Goal: Information Seeking & Learning: Learn about a topic

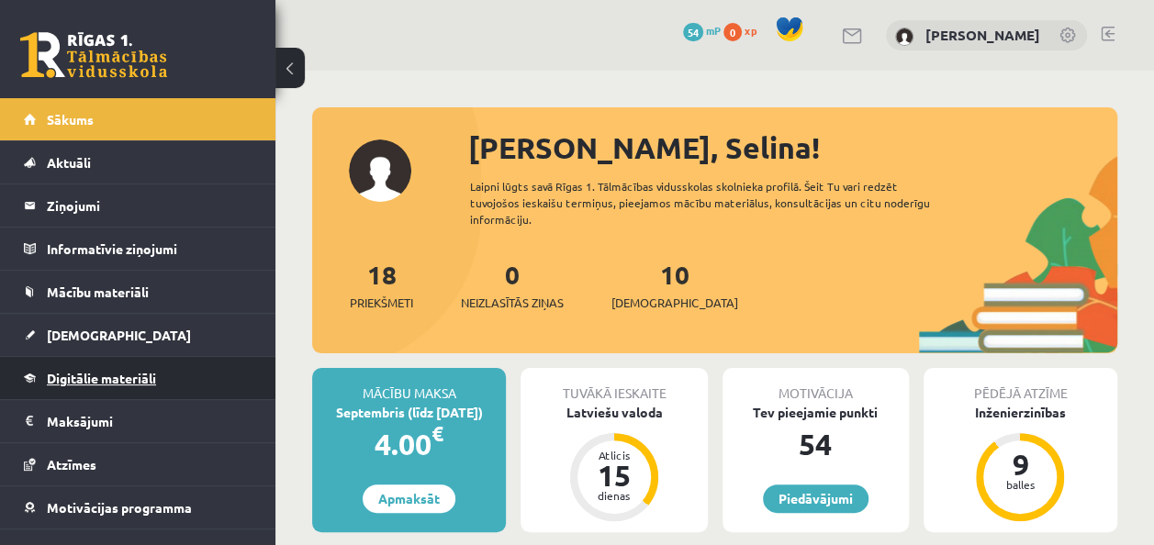
click at [160, 384] on link "Digitālie materiāli" at bounding box center [138, 378] width 229 height 42
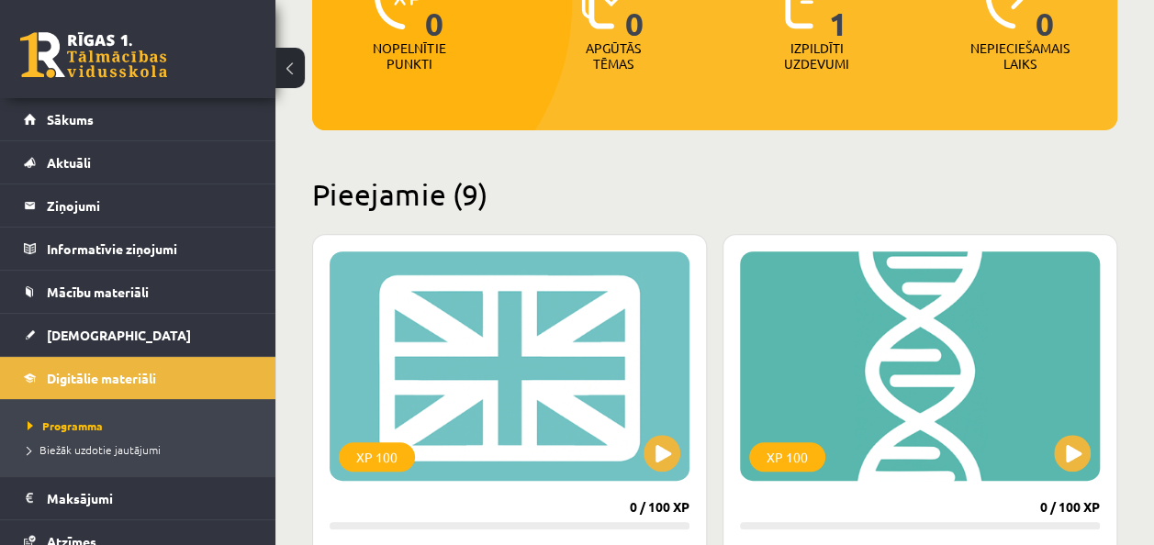
scroll to position [357, 0]
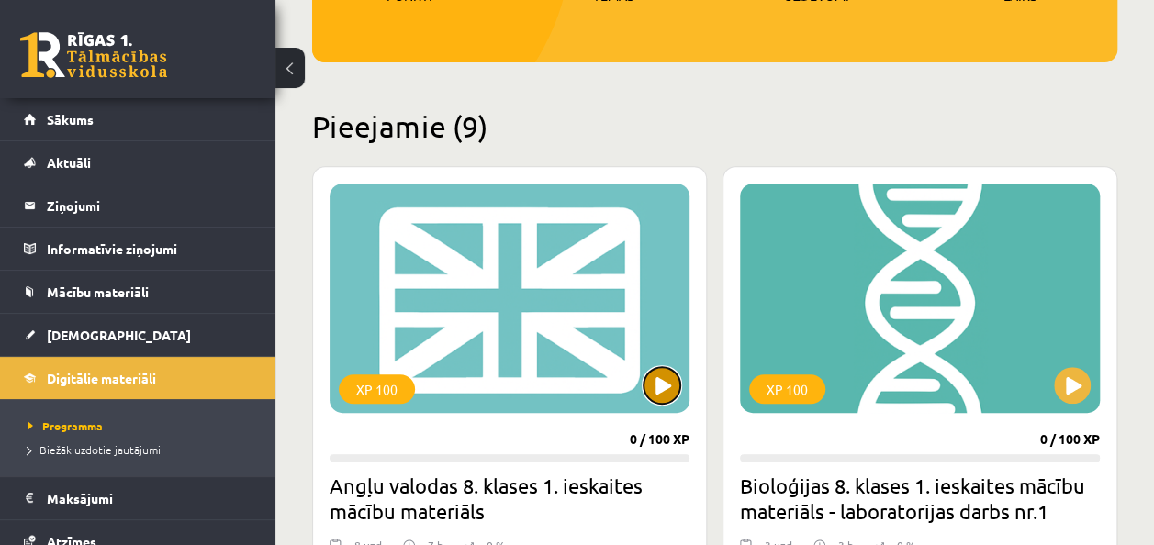
click at [654, 384] on button at bounding box center [661, 385] width 37 height 37
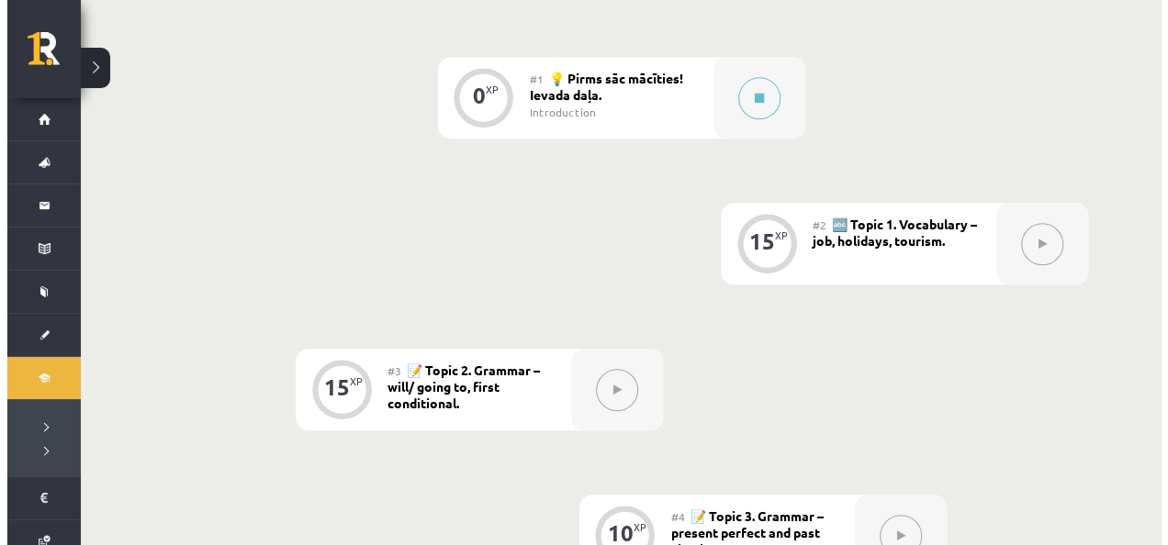
scroll to position [497, 0]
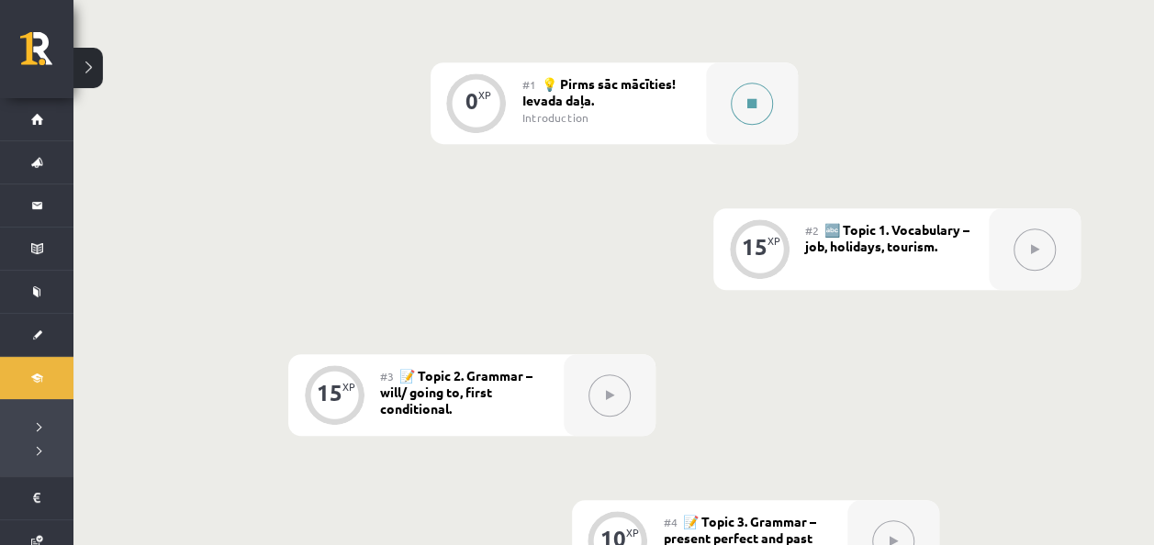
click at [752, 103] on icon at bounding box center [751, 103] width 9 height 11
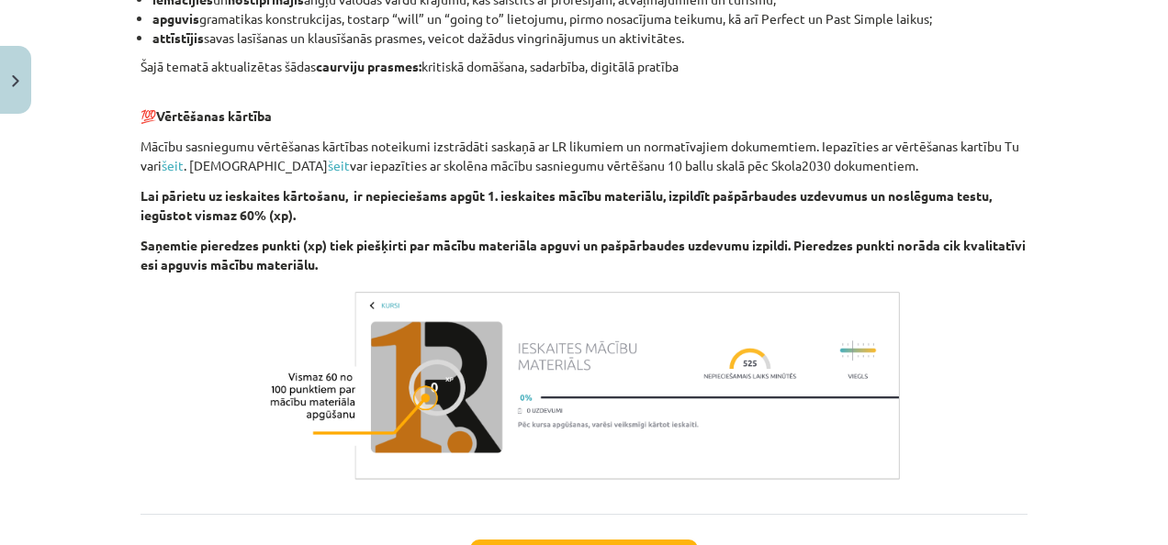
scroll to position [1410, 0]
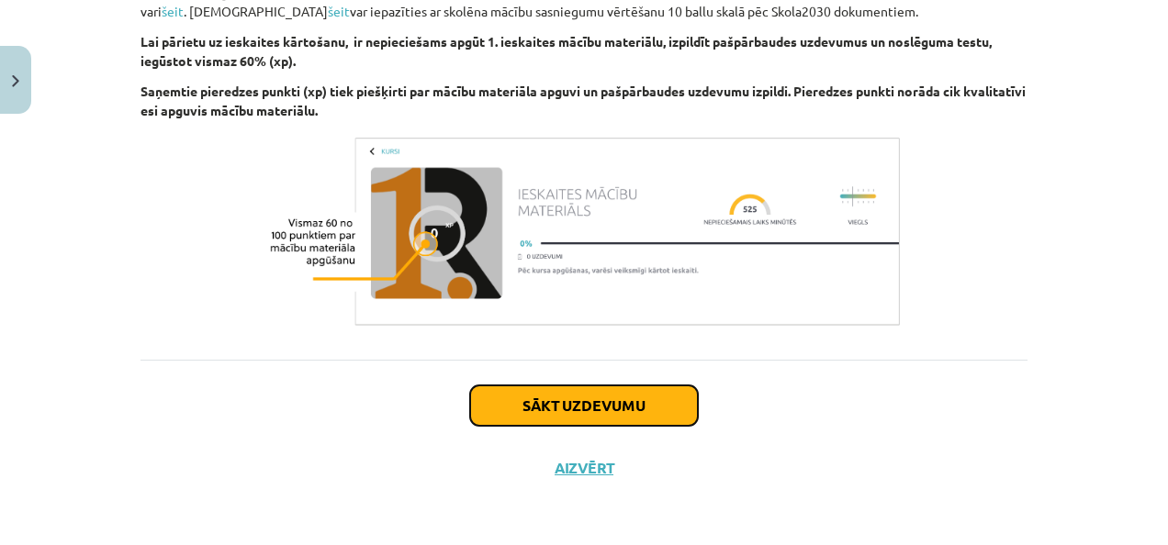
click at [646, 409] on button "Sākt uzdevumu" at bounding box center [584, 405] width 228 height 40
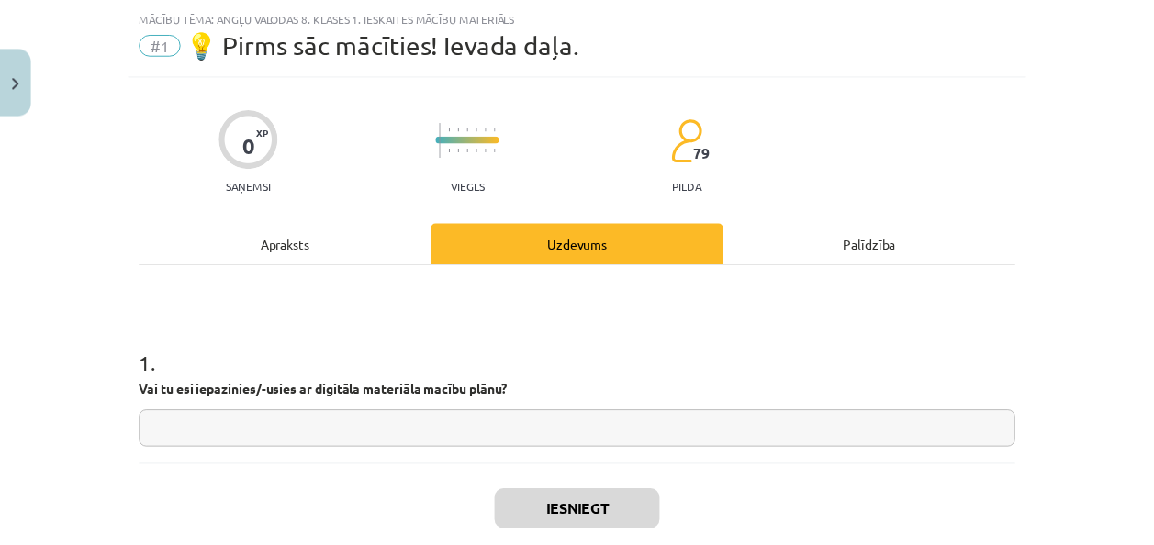
scroll to position [46, 0]
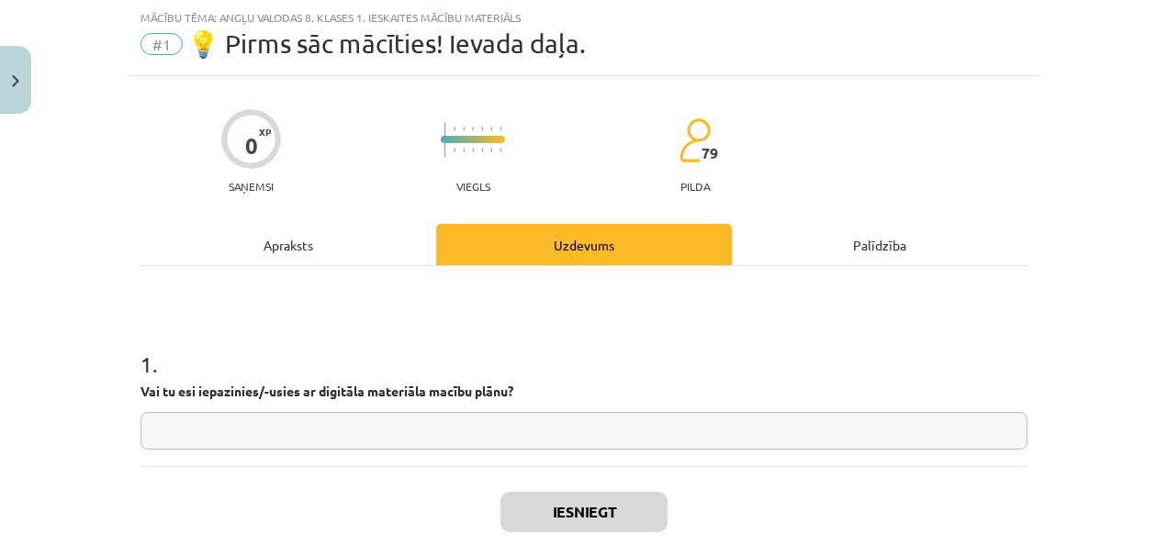
click at [544, 441] on input "text" at bounding box center [583, 431] width 887 height 38
click at [6, 73] on button "Close" at bounding box center [15, 80] width 31 height 68
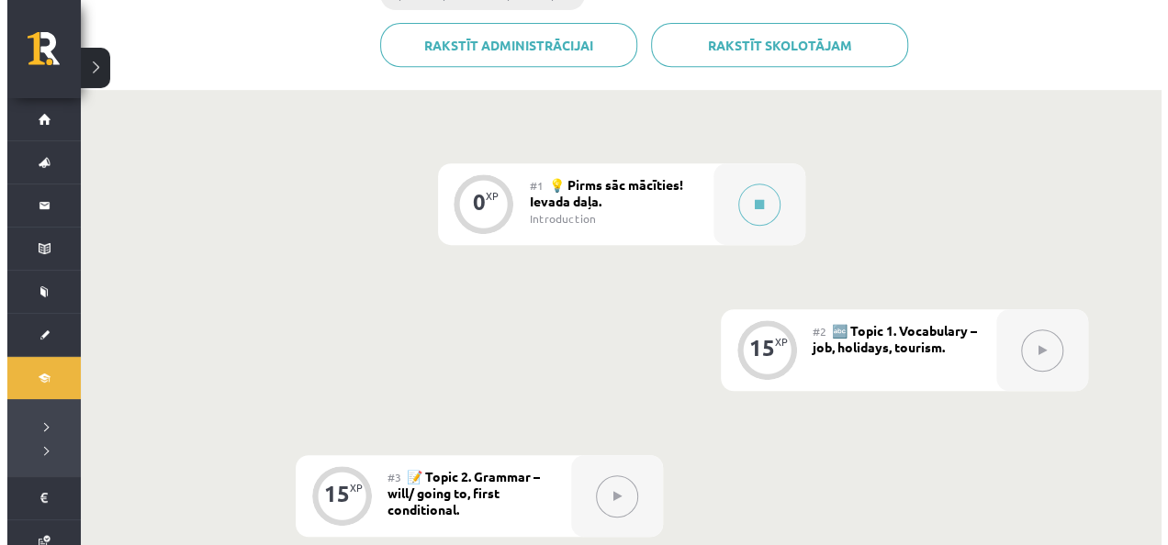
scroll to position [398, 0]
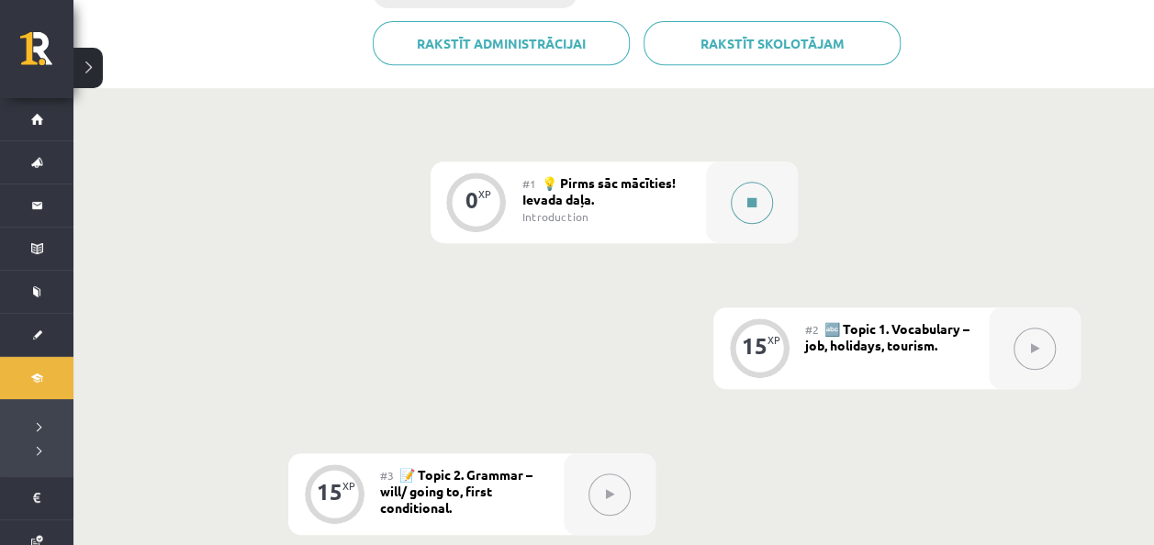
click at [769, 196] on button at bounding box center [752, 203] width 42 height 42
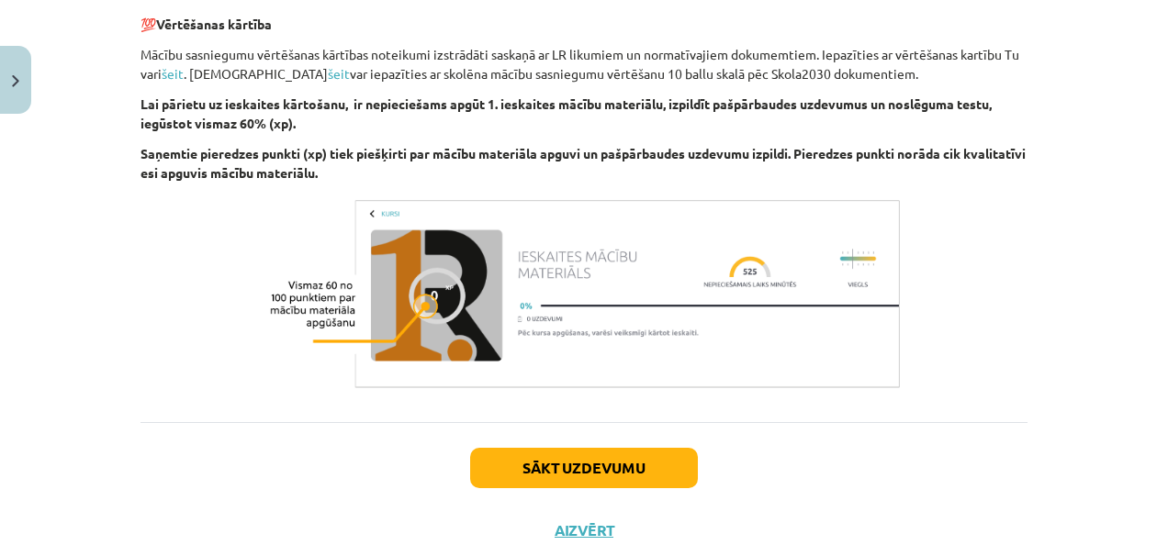
scroll to position [1410, 0]
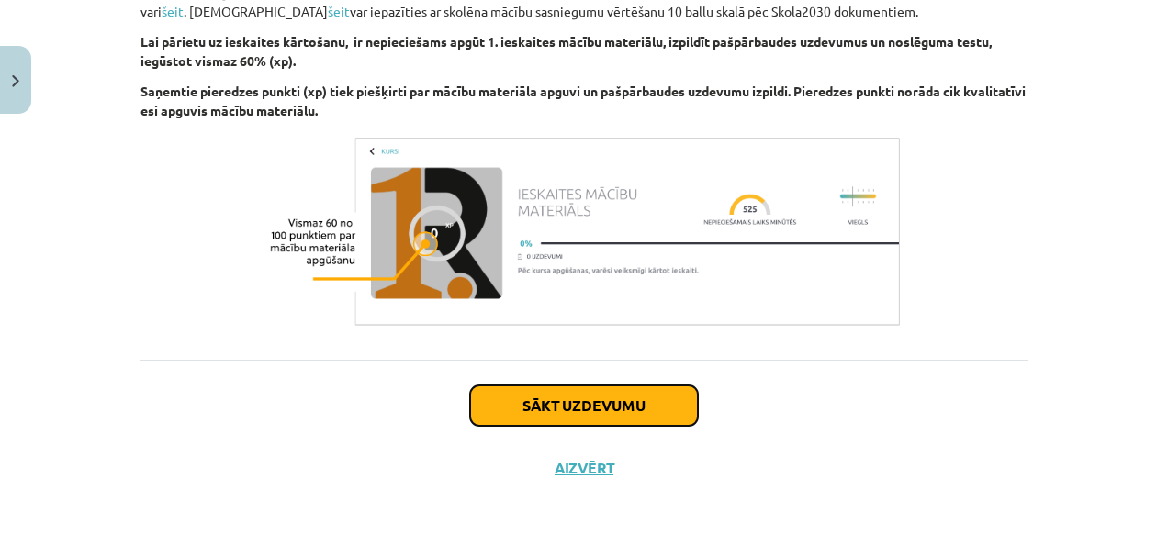
click at [663, 396] on button "Sākt uzdevumu" at bounding box center [584, 405] width 228 height 40
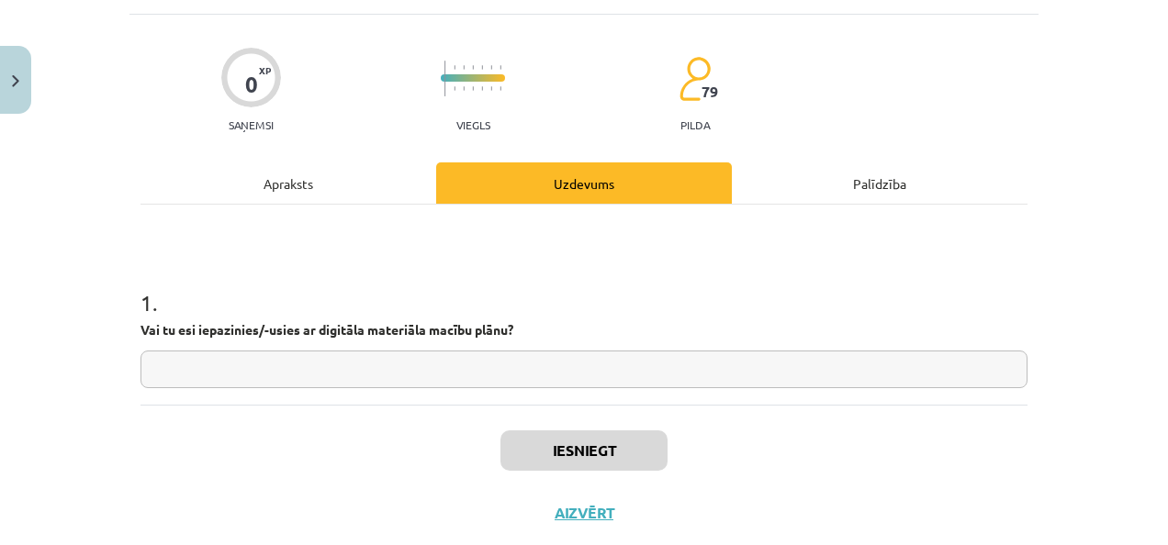
scroll to position [46, 0]
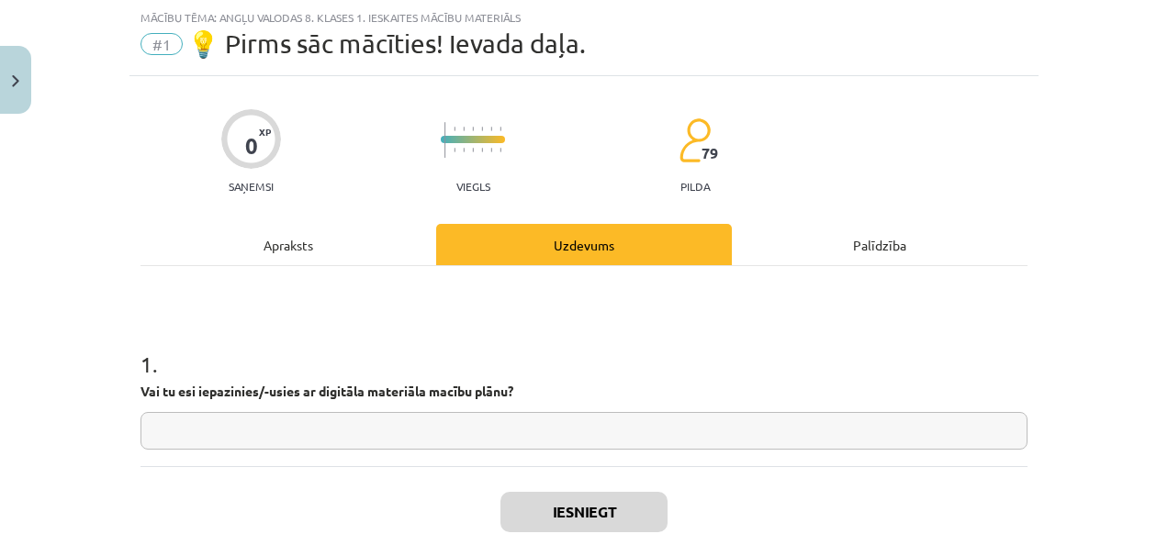
click at [698, 436] on input "text" at bounding box center [583, 431] width 887 height 38
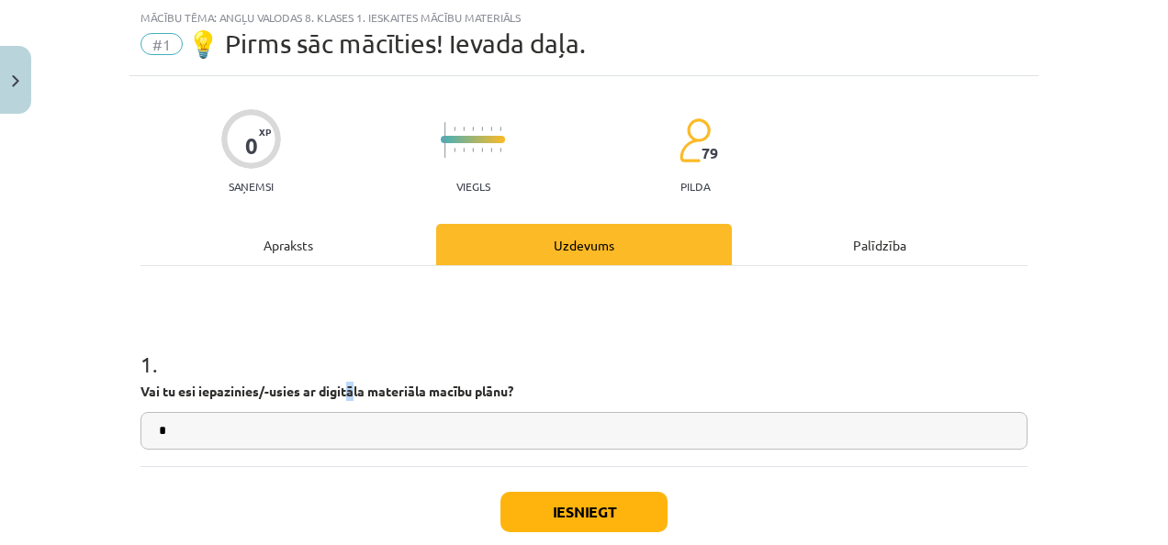
click at [345, 386] on strong "Vai tu esi iepazinies/-usies ar digitāla materiāla macību plānu?" at bounding box center [326, 391] width 373 height 17
copy strong "ā"
click at [239, 426] on input "*" at bounding box center [583, 431] width 887 height 38
paste input "*"
type input "**"
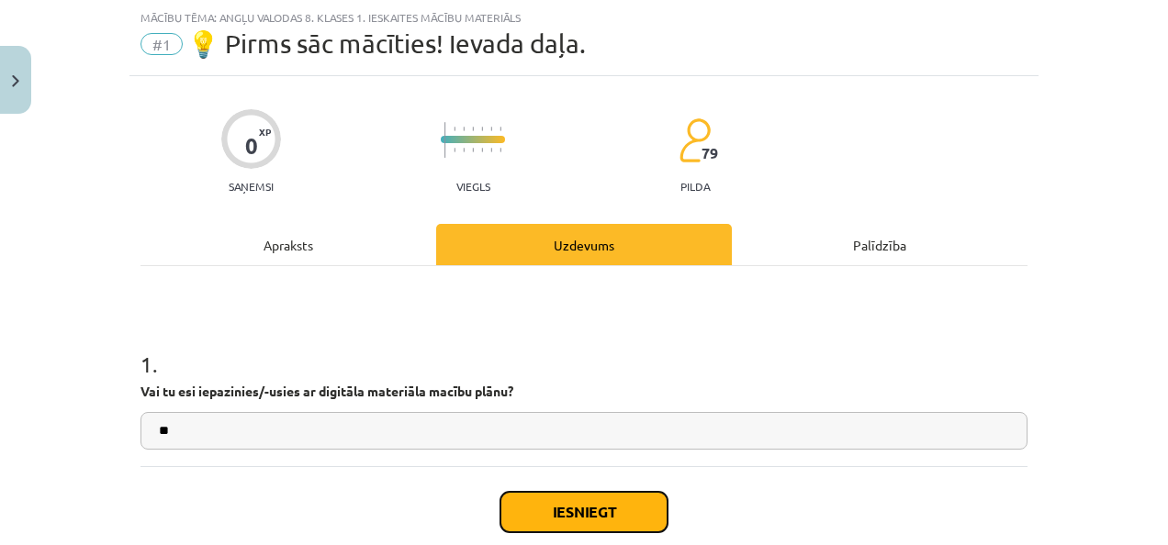
click at [587, 508] on button "Iesniegt" at bounding box center [583, 512] width 167 height 40
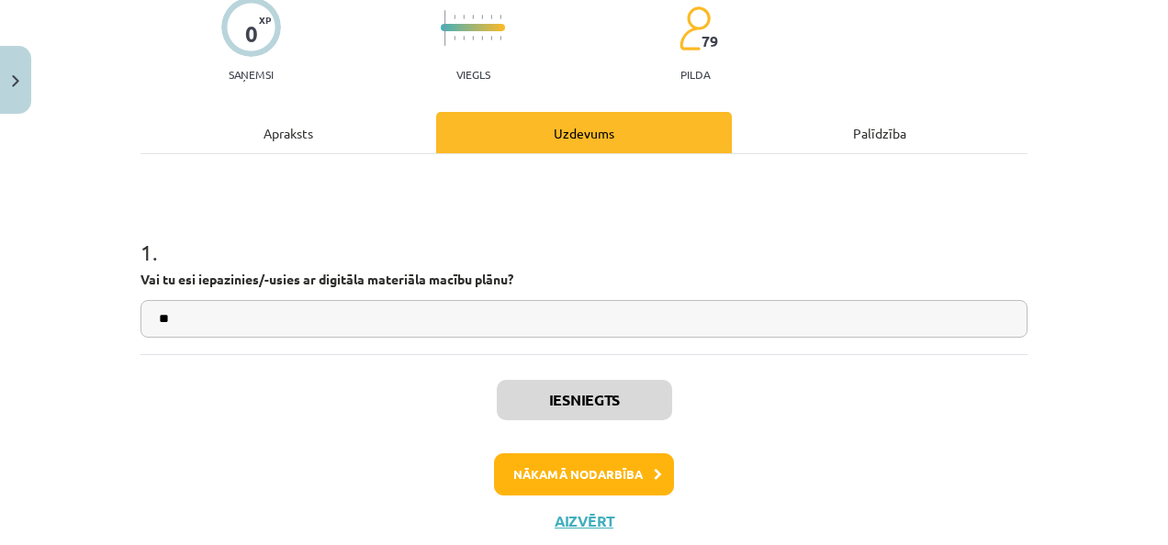
scroll to position [172, 0]
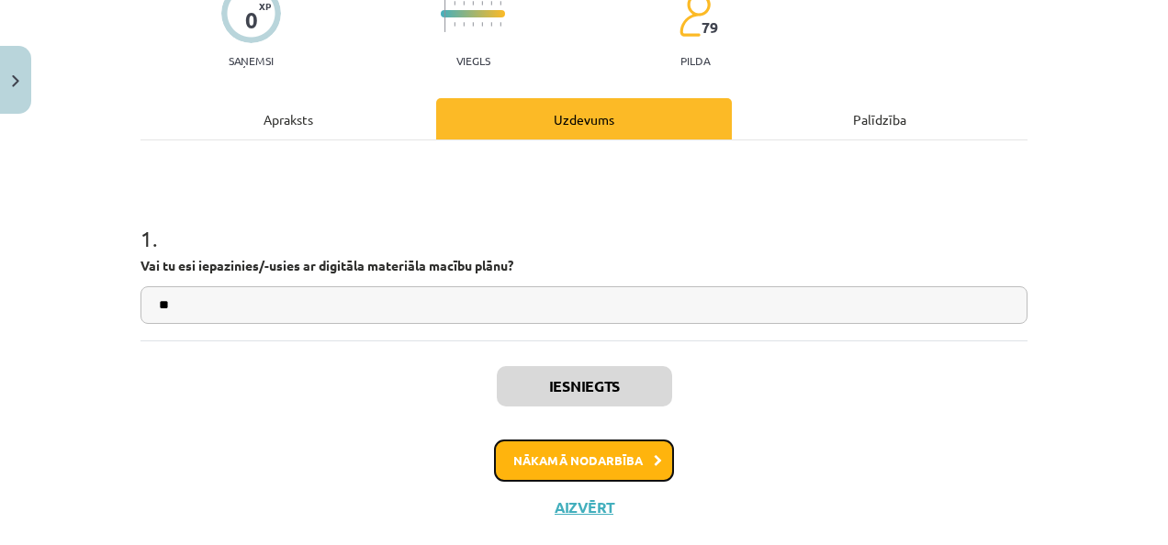
drag, startPoint x: 631, startPoint y: 464, endPoint x: 566, endPoint y: 458, distance: 65.4
click at [566, 458] on button "Nākamā nodarbība" at bounding box center [584, 461] width 180 height 42
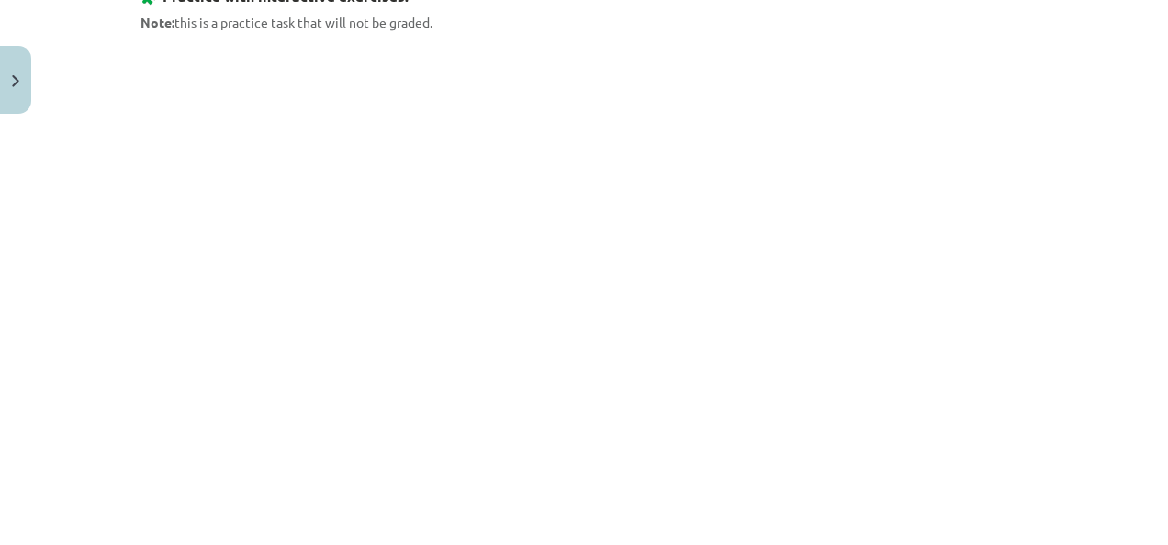
scroll to position [1056, 0]
click at [1151, 287] on div "Mācību tēma: Angļu valodas 8. klases 1. ieskaites mācību materiāls #2 🔤 Topic 1…" at bounding box center [584, 272] width 1168 height 545
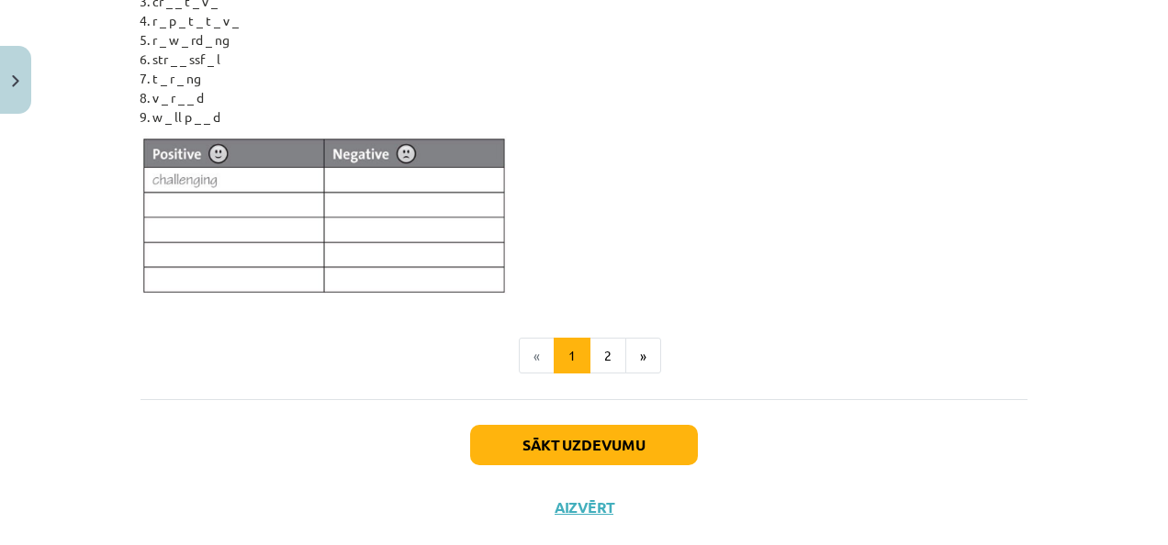
scroll to position [1444, 0]
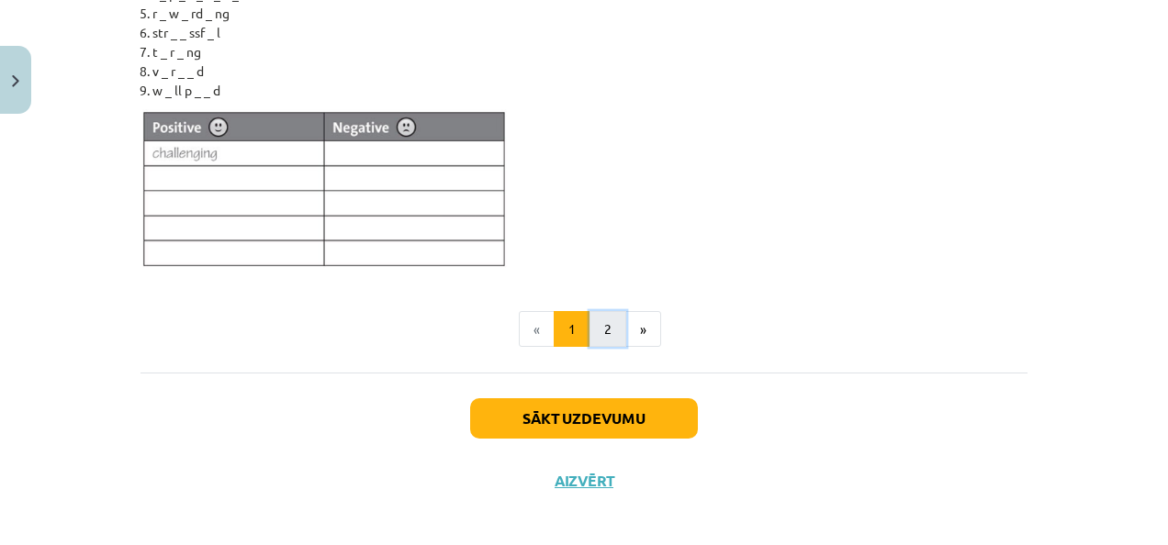
click at [600, 325] on button "2" at bounding box center [607, 329] width 37 height 37
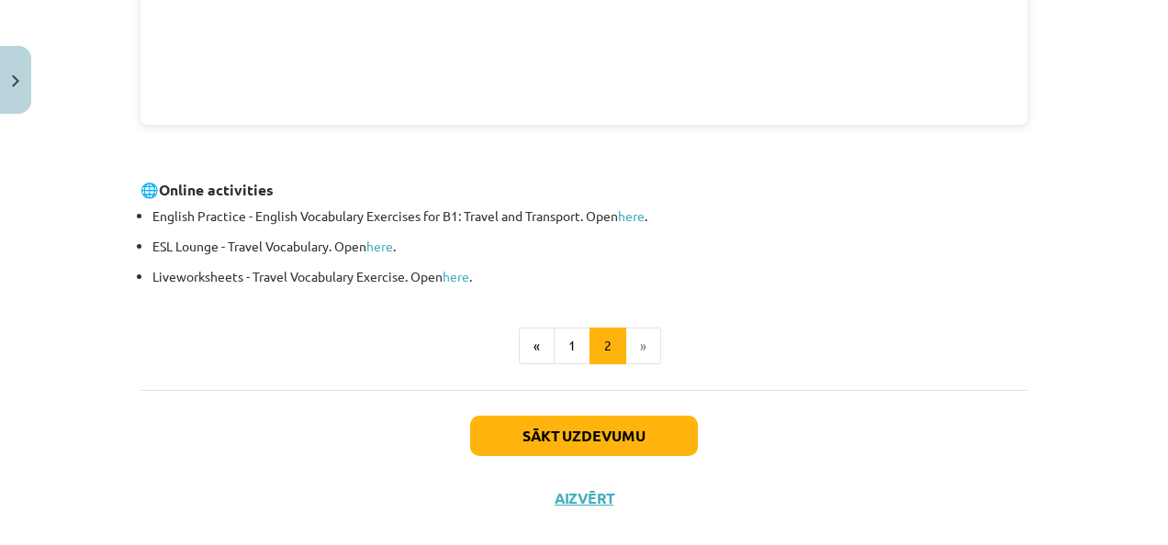
scroll to position [782, 0]
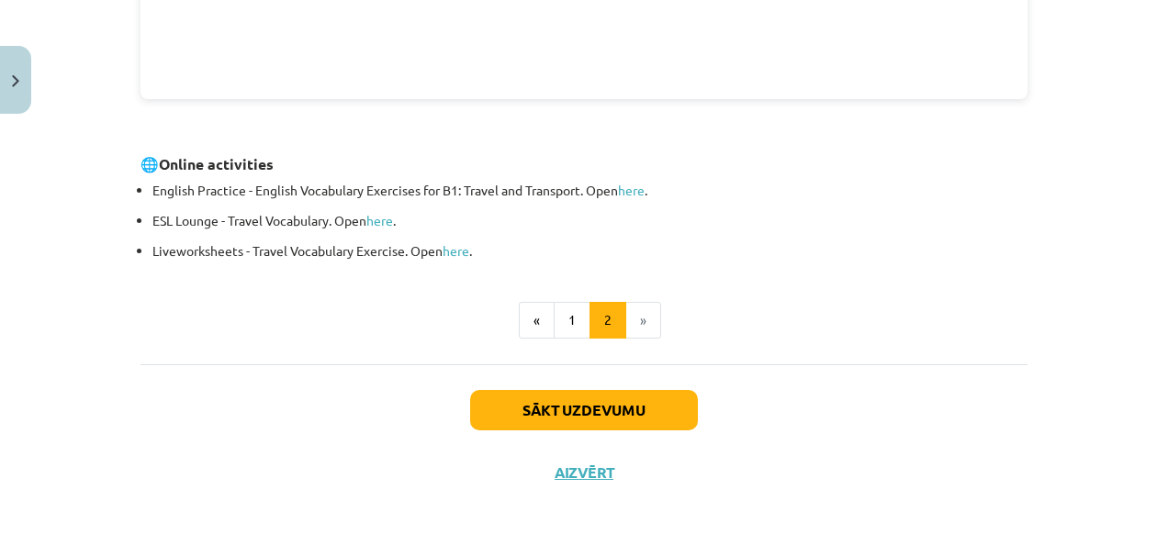
drag, startPoint x: 936, startPoint y: 341, endPoint x: 890, endPoint y: 323, distance: 49.4
click at [628, 320] on li "»" at bounding box center [643, 320] width 35 height 37
click at [612, 402] on button "Sākt uzdevumu" at bounding box center [584, 410] width 228 height 40
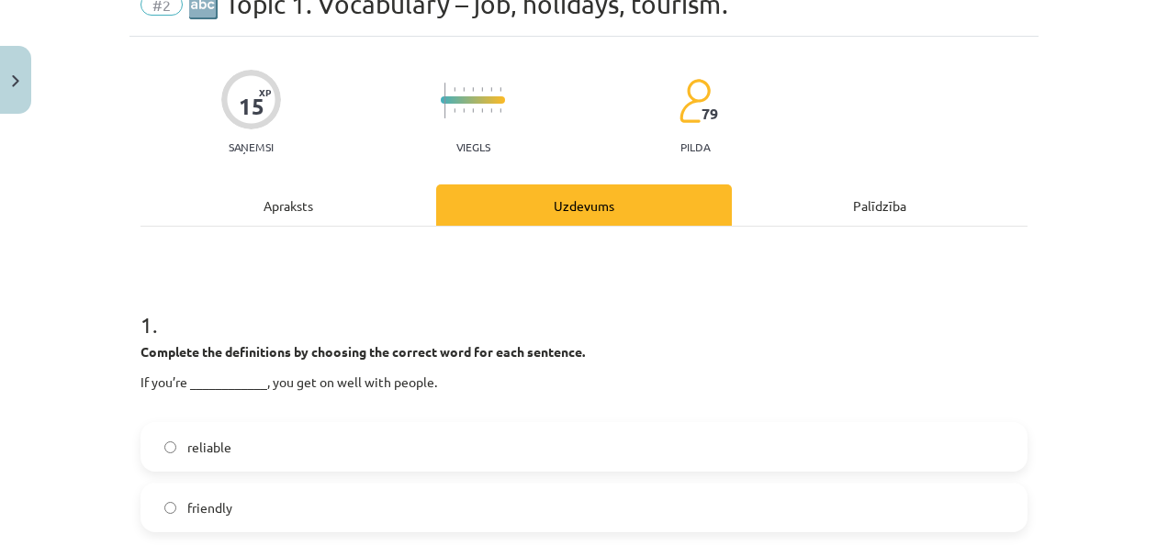
scroll to position [46, 0]
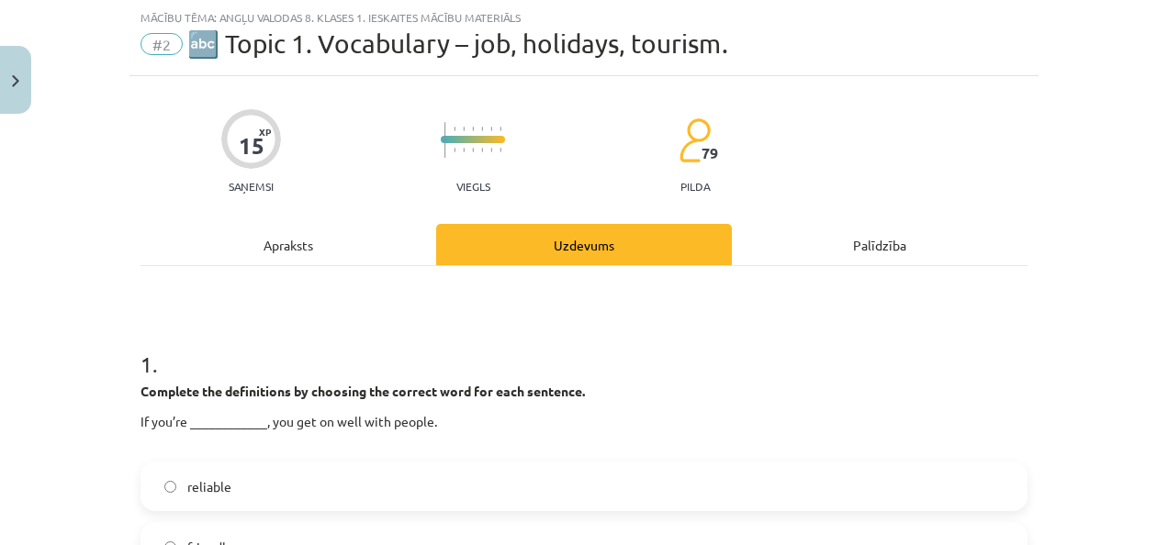
click at [198, 427] on p "If you’re ____________, you get on well with people." at bounding box center [583, 431] width 887 height 39
